Goal: Transaction & Acquisition: Obtain resource

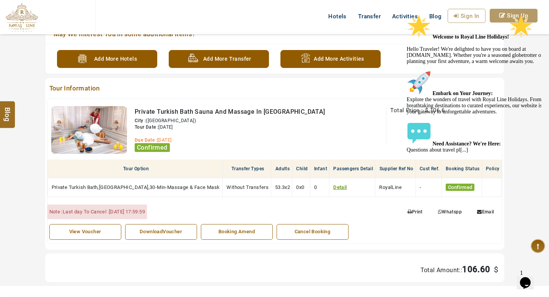
scroll to position [280, 0]
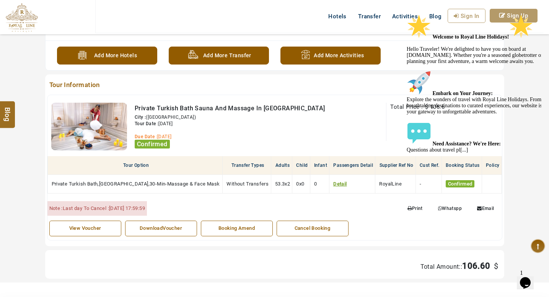
click at [406, 14] on icon "Chat attention grabber" at bounding box center [406, 14] width 0 height 0
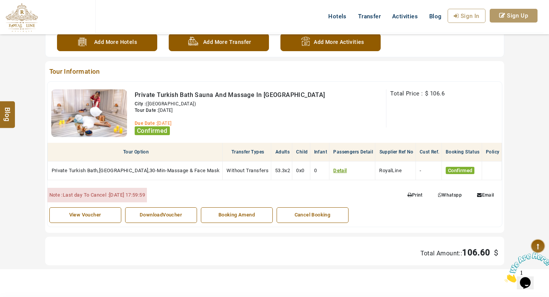
scroll to position [297, 0]
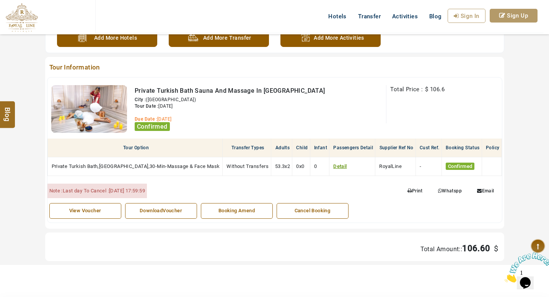
click at [93, 213] on link "View Voucher" at bounding box center [85, 211] width 72 height 16
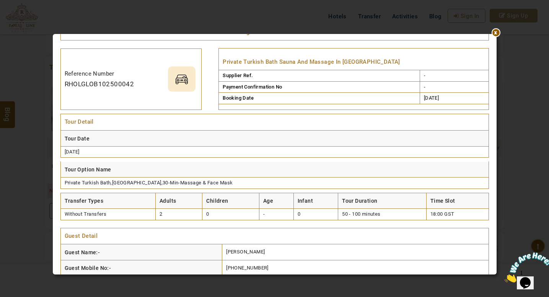
scroll to position [68, 0]
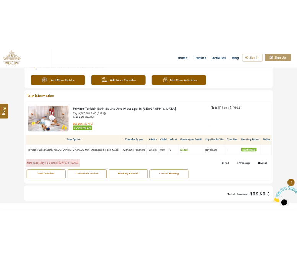
scroll to position [291, 0]
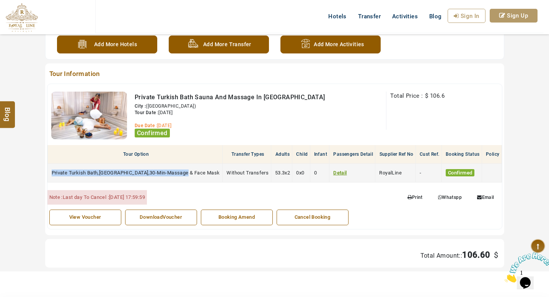
drag, startPoint x: 188, startPoint y: 171, endPoint x: 50, endPoint y: 171, distance: 138.4
click at [50, 171] on td "Private Turkish Bath,[GEOGRAPHIC_DATA],30-Min-Massage & Face Mask" at bounding box center [134, 173] width 175 height 19
copy span "Private Turkish Bath,[GEOGRAPHIC_DATA],30-Min-Massage & Face Mask"
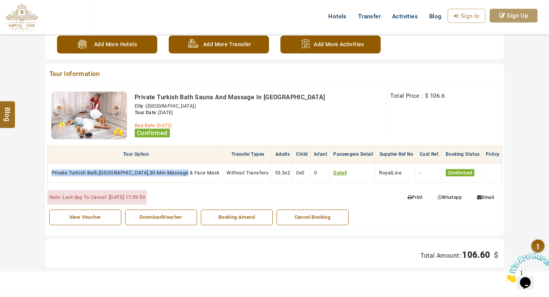
click at [109, 224] on link "View Voucher" at bounding box center [85, 218] width 72 height 16
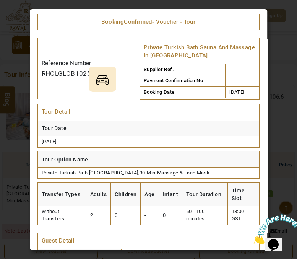
click at [166, 136] on th "Tour Date" at bounding box center [148, 128] width 222 height 16
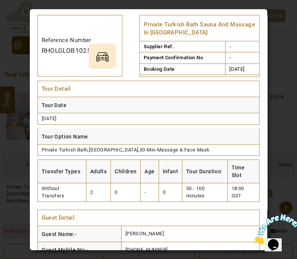
scroll to position [92, 0]
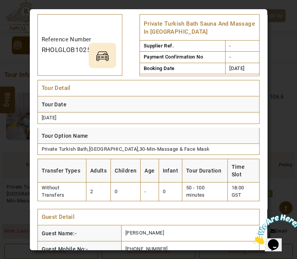
drag, startPoint x: 204, startPoint y: 226, endPoint x: 151, endPoint y: 218, distance: 53.3
click at [151, 226] on td "[PERSON_NAME]" at bounding box center [191, 234] width 138 height 16
copy span "[PERSON_NAME]"
drag, startPoint x: 192, startPoint y: 239, endPoint x: 150, endPoint y: 239, distance: 42.1
click at [149, 241] on td "[PHONE_NUMBER]" at bounding box center [191, 249] width 138 height 16
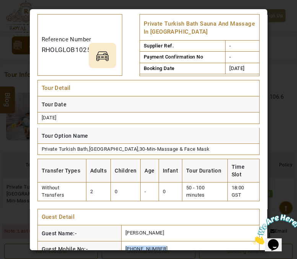
copy span "[PHONE_NUMBER]"
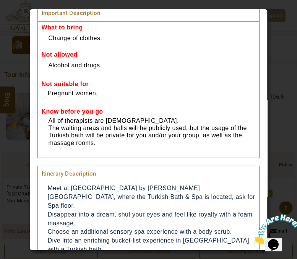
scroll to position [404, 0]
